Goal: Find specific page/section: Find specific page/section

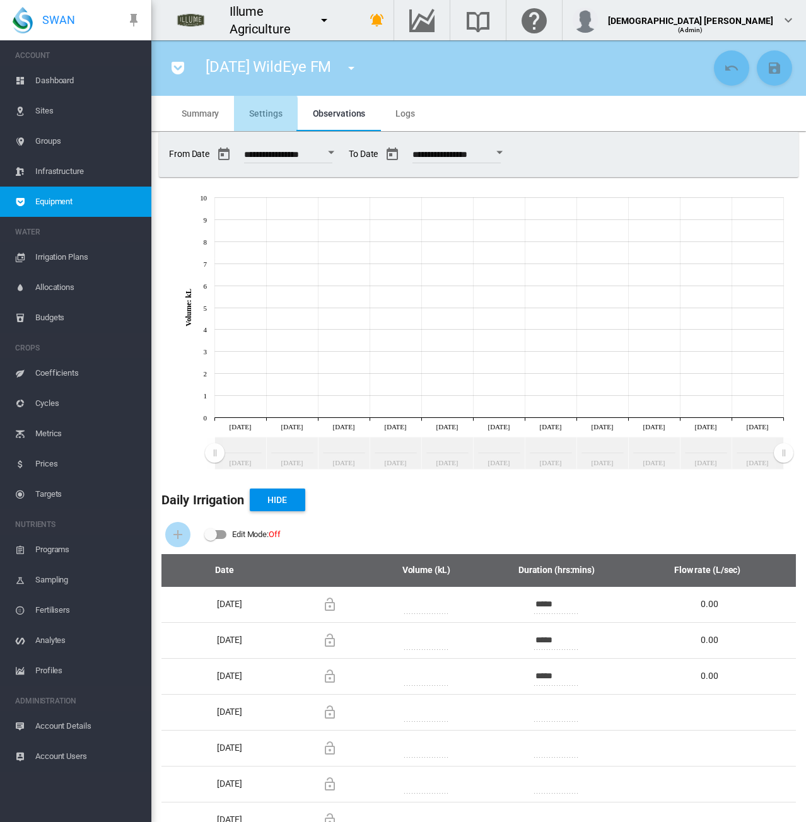
click at [246, 121] on md-tab-item "Settings" at bounding box center [265, 113] width 63 height 35
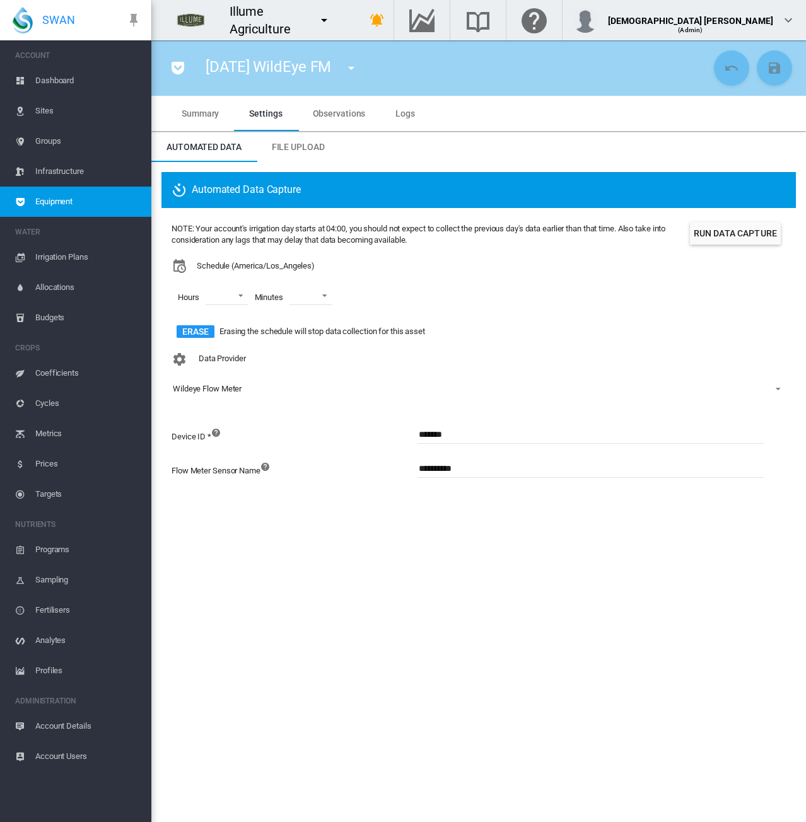
click at [316, 127] on md-tab-item "Observations" at bounding box center [339, 113] width 83 height 35
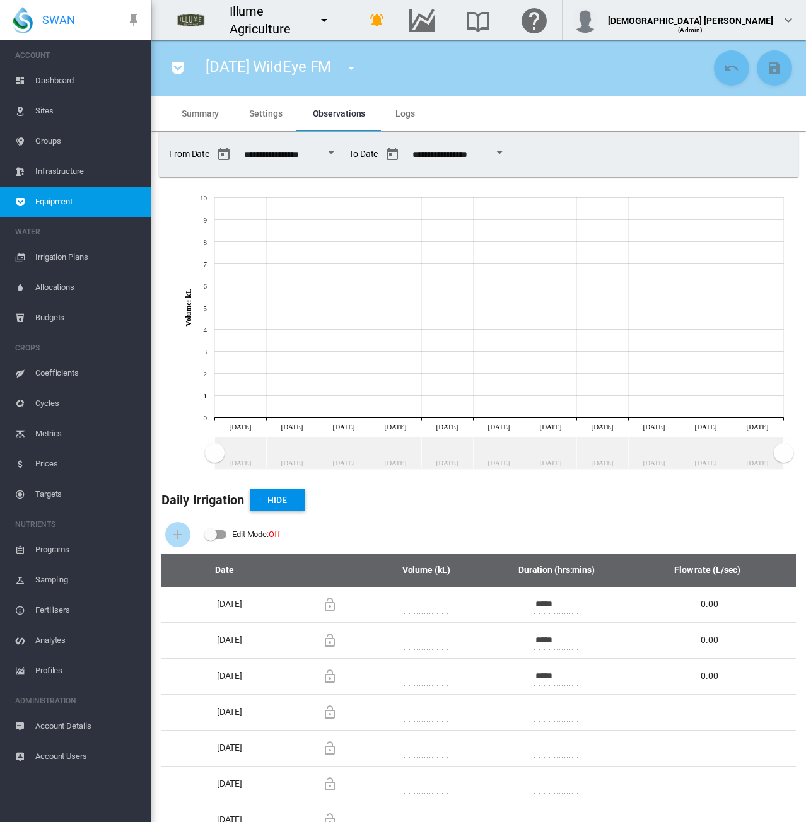
click at [332, 22] on md-icon "icon-menu-down" at bounding box center [323, 20] width 15 height 15
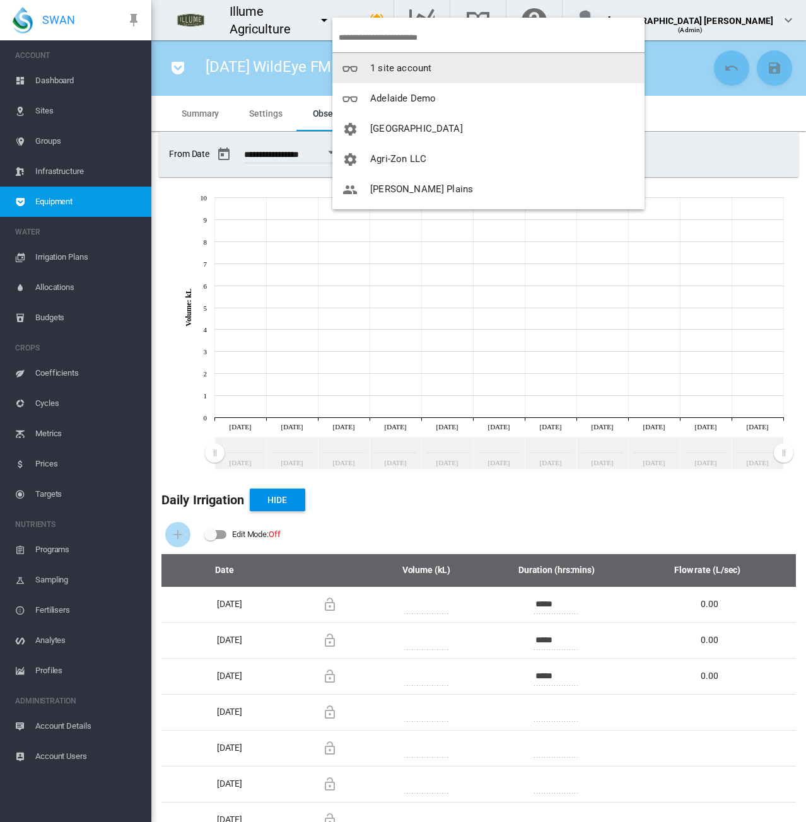
click at [414, 34] on input "search" at bounding box center [492, 38] width 306 height 30
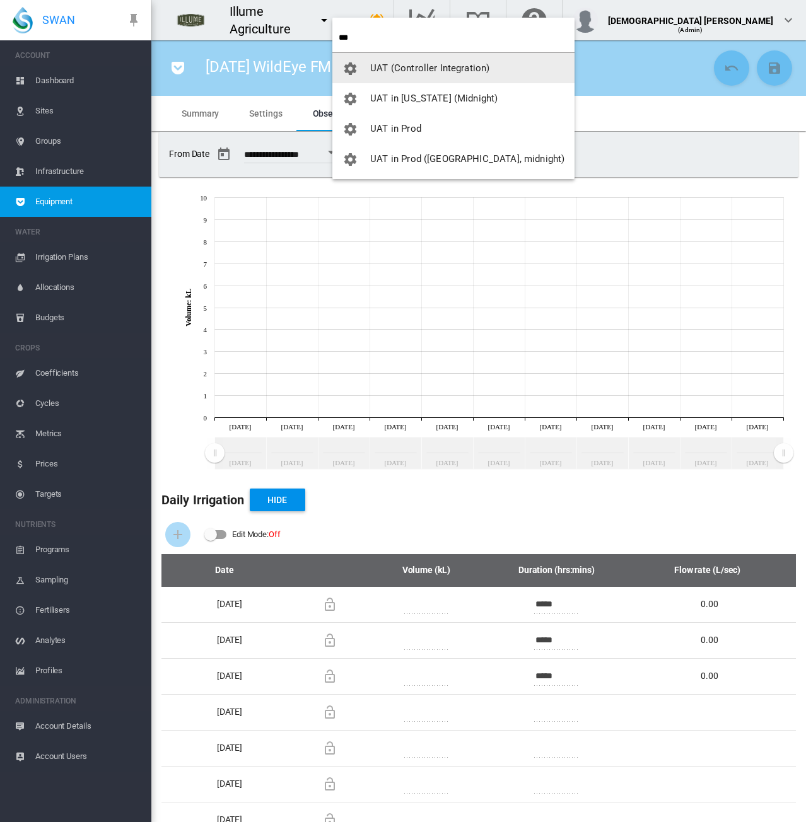
type input "***"
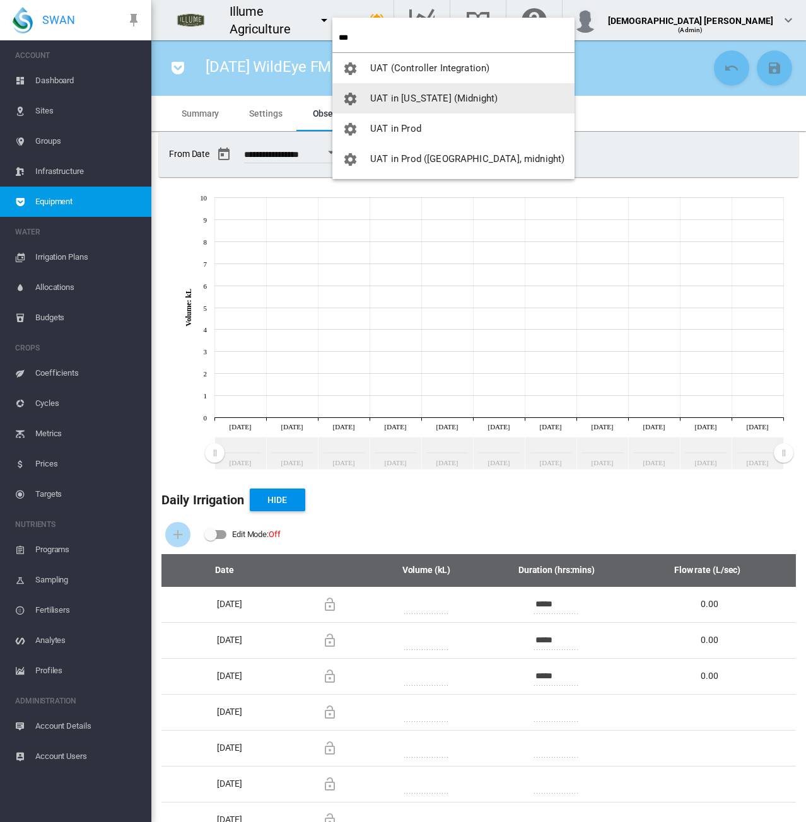
click at [417, 91] on button "UAT in [US_STATE] (Midnight)" at bounding box center [453, 98] width 242 height 30
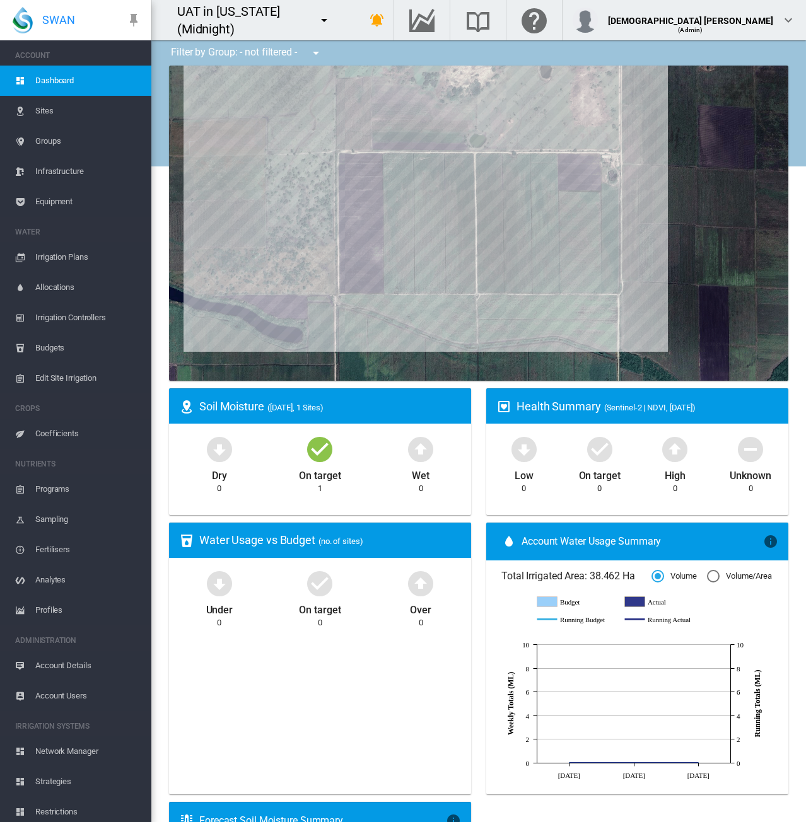
click at [50, 204] on span "Equipment" at bounding box center [88, 202] width 106 height 30
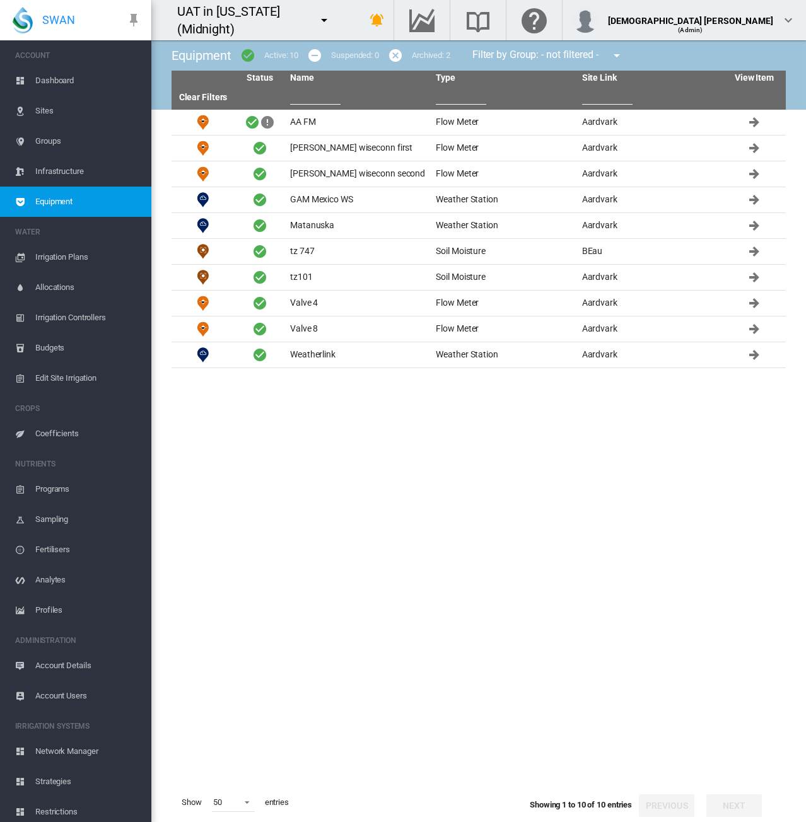
click at [104, 202] on span "Equipment" at bounding box center [88, 202] width 106 height 30
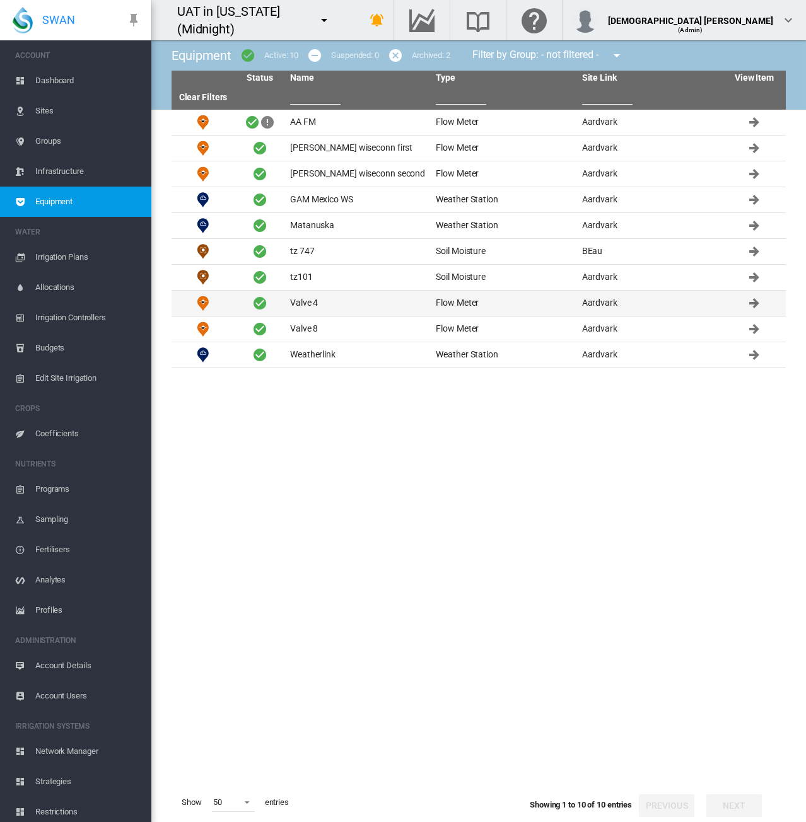
click at [339, 306] on td "Valve 4" at bounding box center [358, 303] width 146 height 25
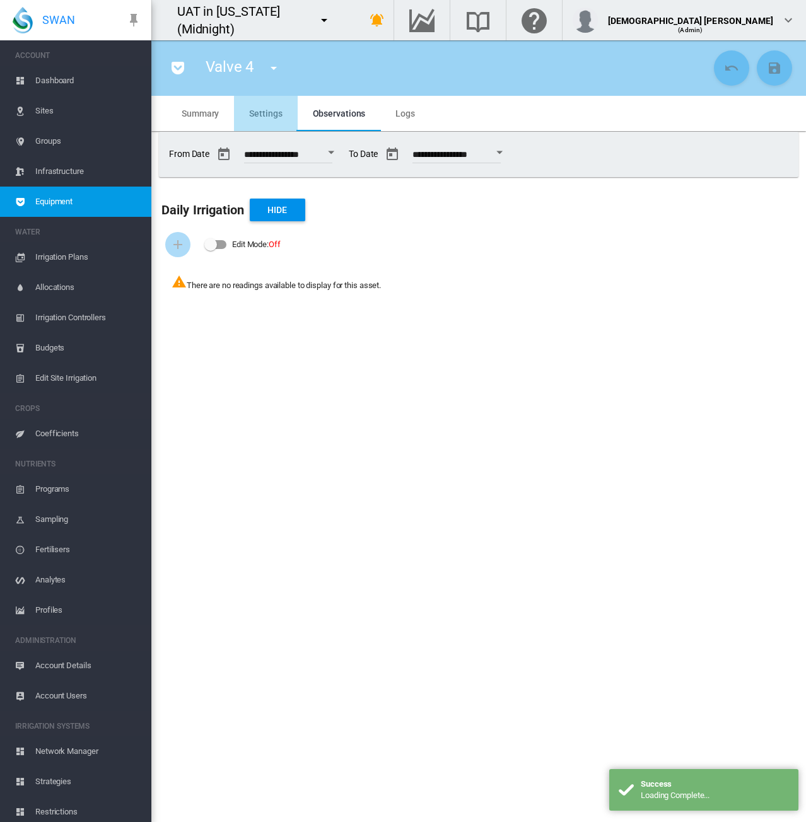
click at [275, 115] on span "Settings" at bounding box center [265, 113] width 33 height 10
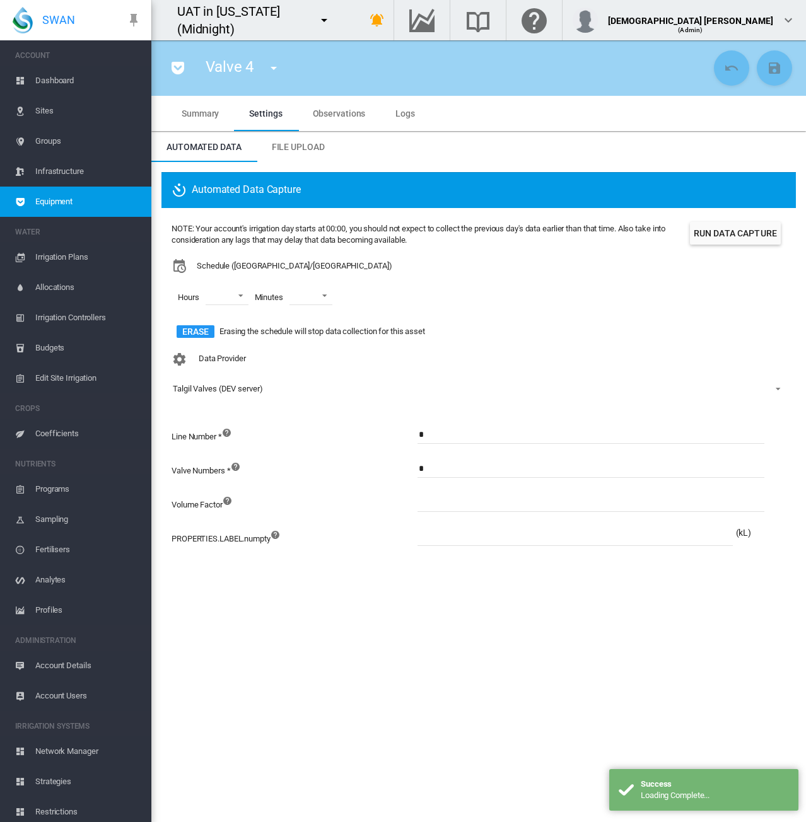
click at [112, 197] on span "Equipment" at bounding box center [88, 202] width 106 height 30
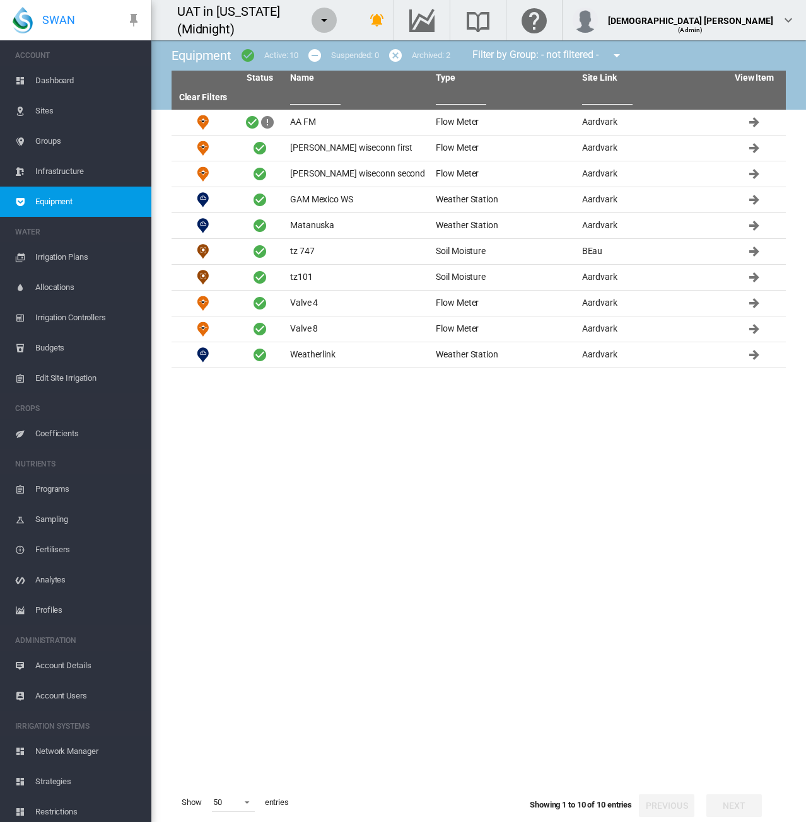
click at [332, 23] on md-icon "icon-menu-down" at bounding box center [323, 20] width 15 height 15
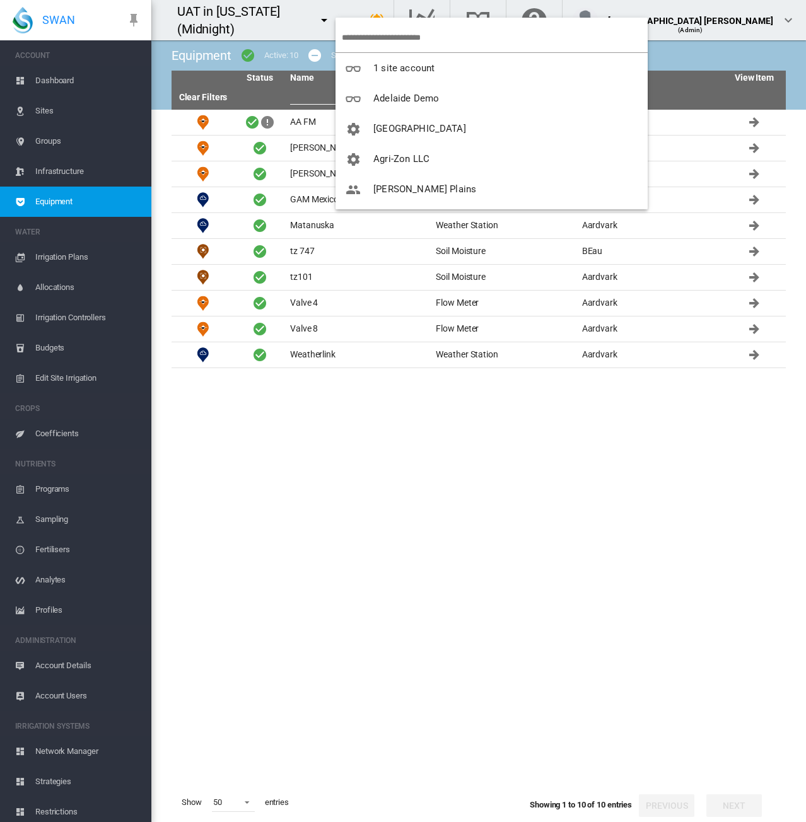
click at [358, 37] on input "search" at bounding box center [495, 38] width 306 height 30
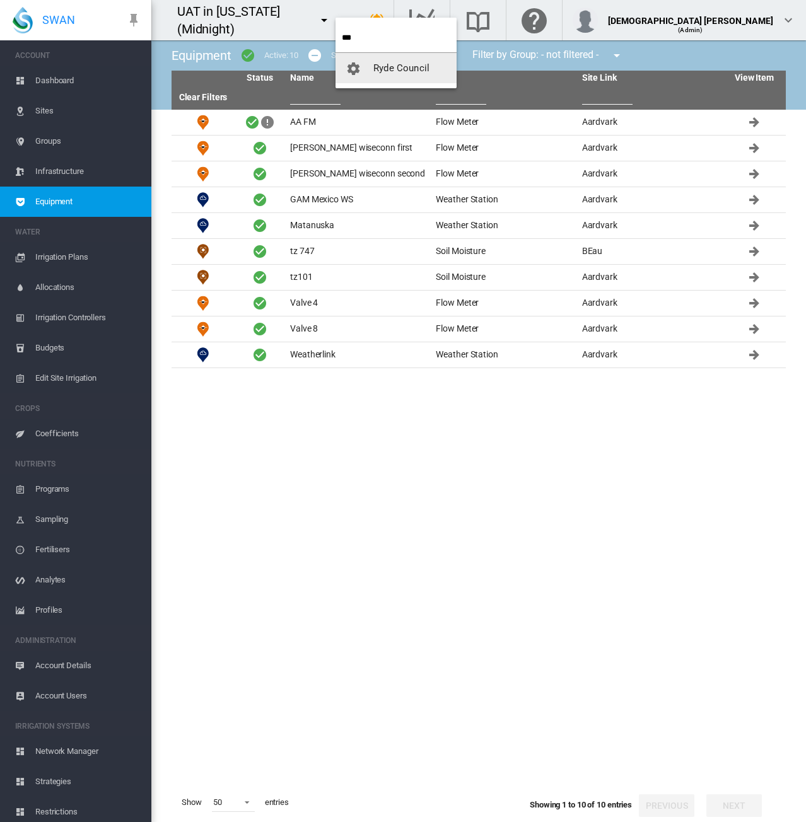
type input "***"
click at [382, 65] on span "Ryde Council" at bounding box center [401, 67] width 56 height 11
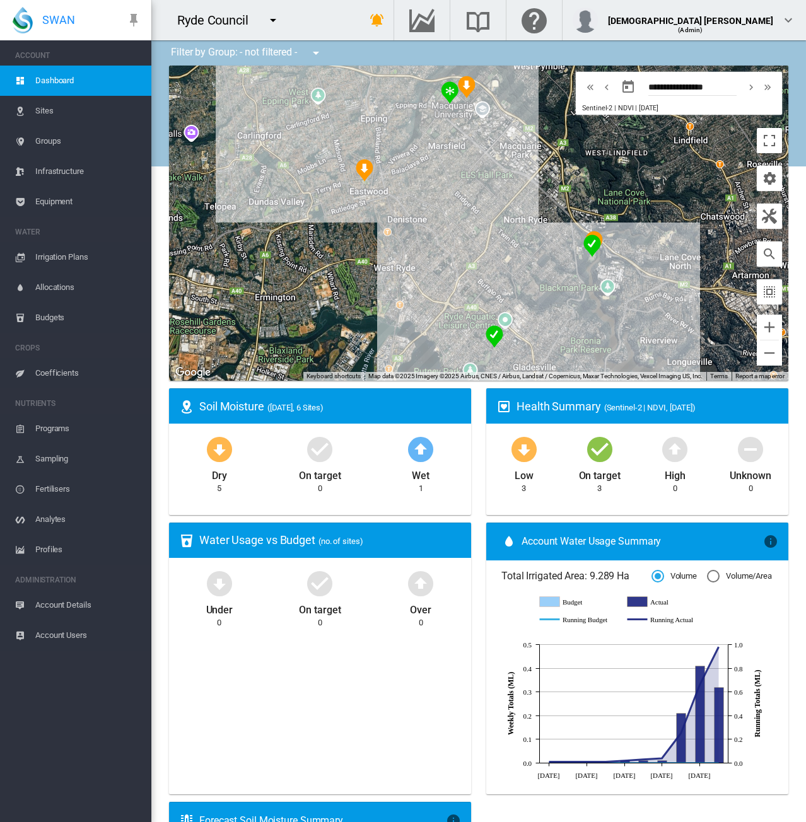
click at [53, 204] on span "Equipment" at bounding box center [88, 202] width 106 height 30
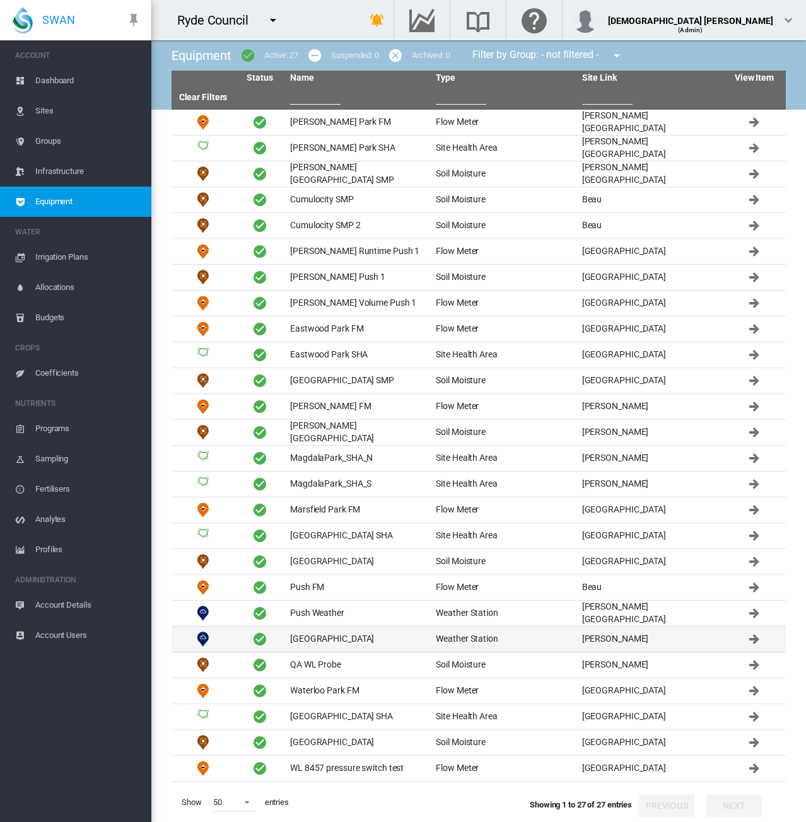
click at [300, 640] on td "[GEOGRAPHIC_DATA]" at bounding box center [358, 639] width 146 height 25
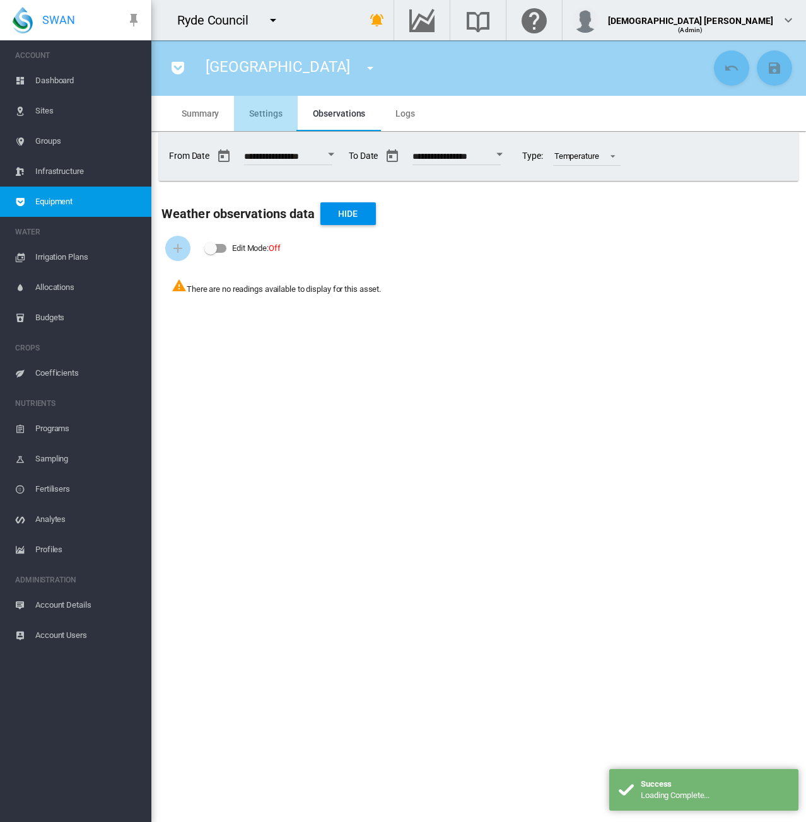
click at [254, 99] on md-tab-item "Settings" at bounding box center [265, 113] width 63 height 35
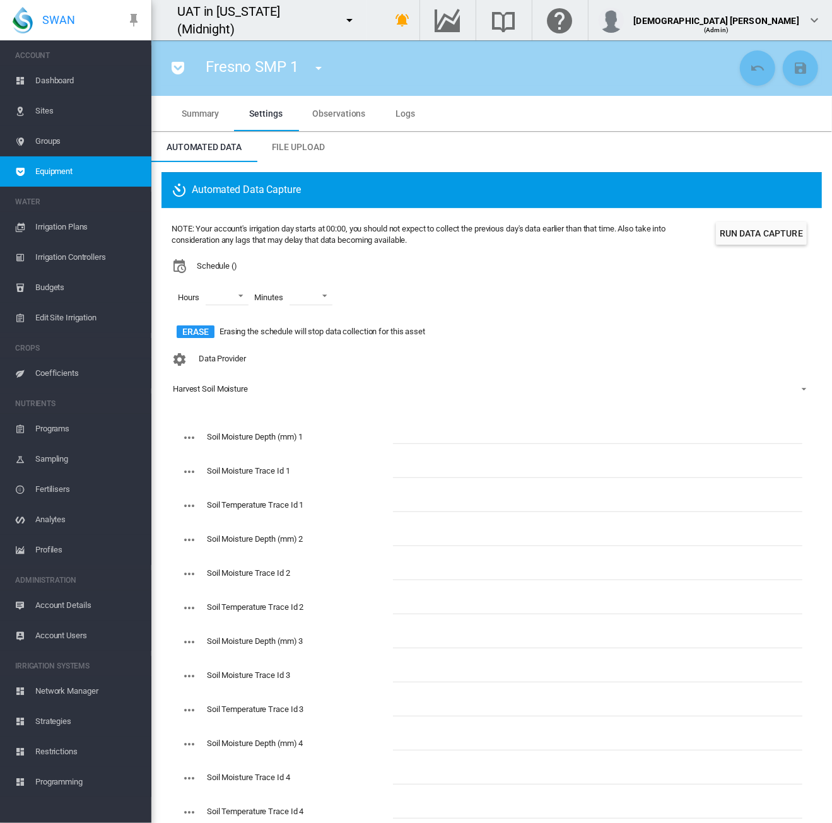
click at [50, 614] on span "Account Details" at bounding box center [88, 605] width 106 height 30
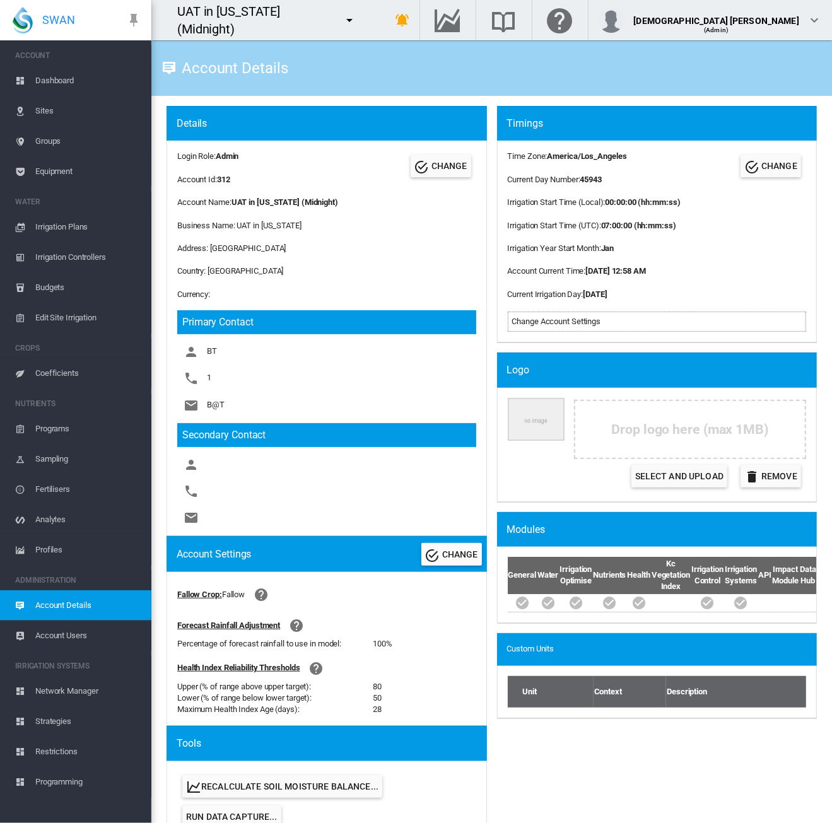
click at [61, 168] on span "Equipment" at bounding box center [88, 171] width 106 height 30
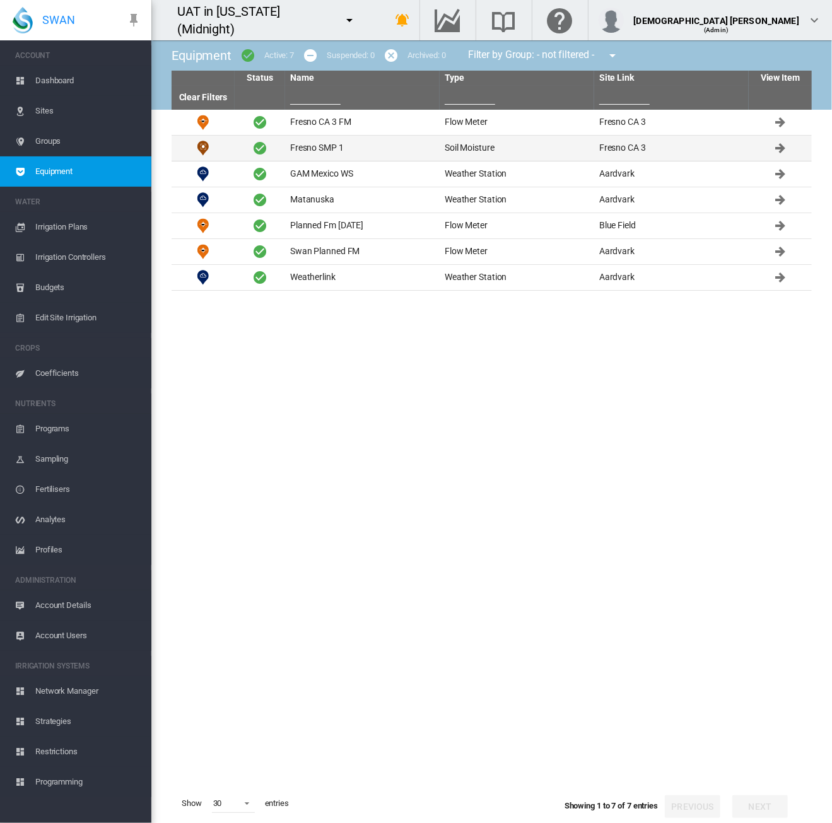
click at [314, 151] on td "Fresno SMP 1" at bounding box center [362, 148] width 154 height 25
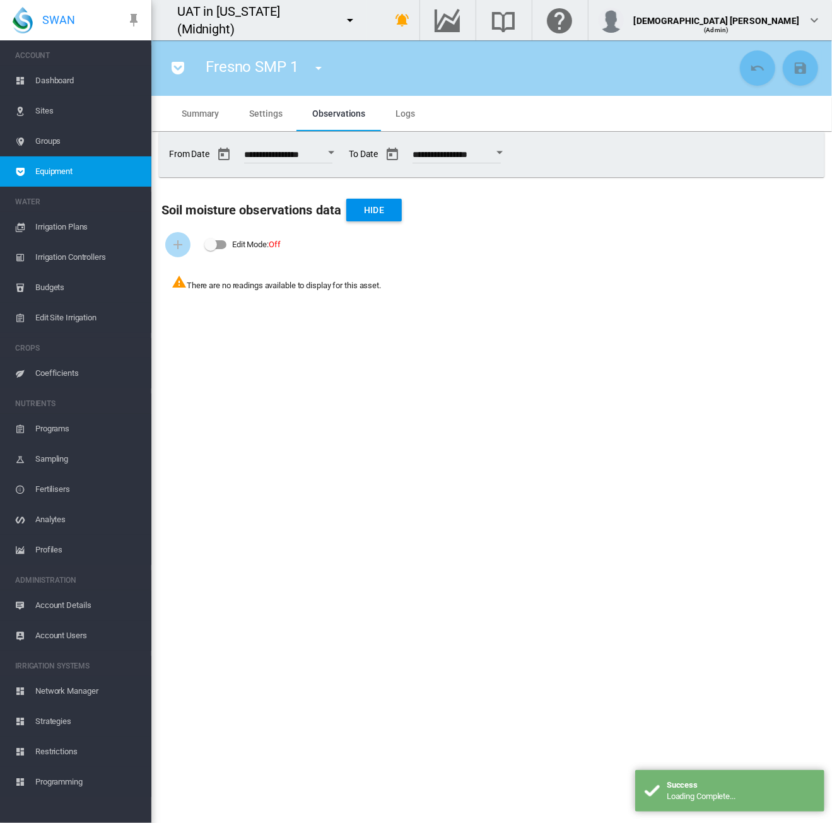
click at [256, 119] on md-tab-item "Settings" at bounding box center [265, 113] width 63 height 35
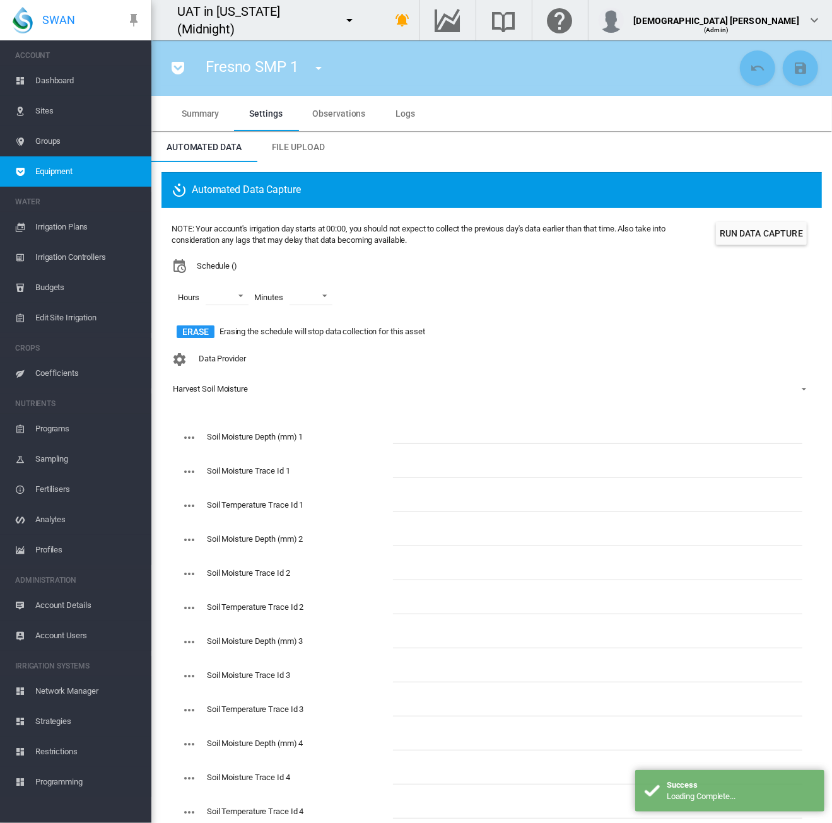
click at [76, 173] on span "Equipment" at bounding box center [88, 171] width 106 height 30
